Goal: Navigation & Orientation: Find specific page/section

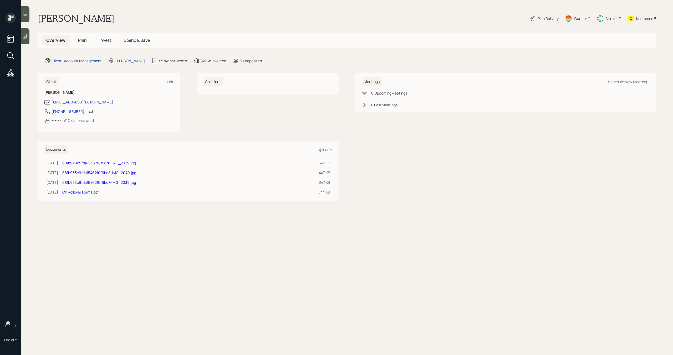
click at [614, 16] on div "Altruist" at bounding box center [611, 19] width 12 height 6
